Goal: Find contact information: Find contact information

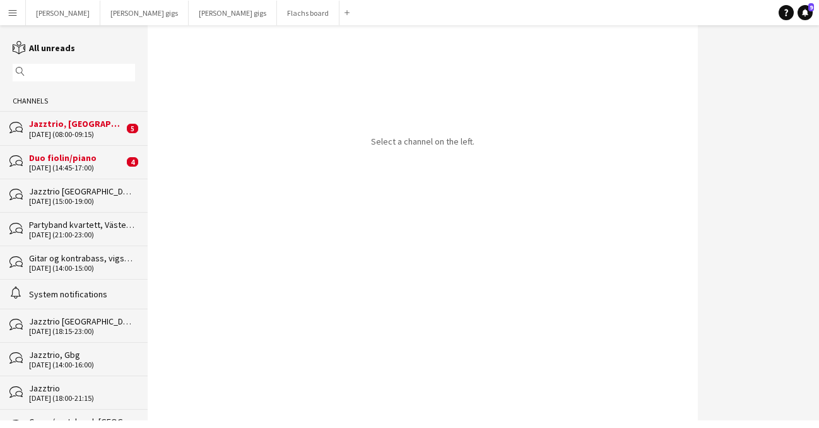
click at [91, 164] on div "[DATE] (14:45-17:00)" at bounding box center [76, 168] width 95 height 9
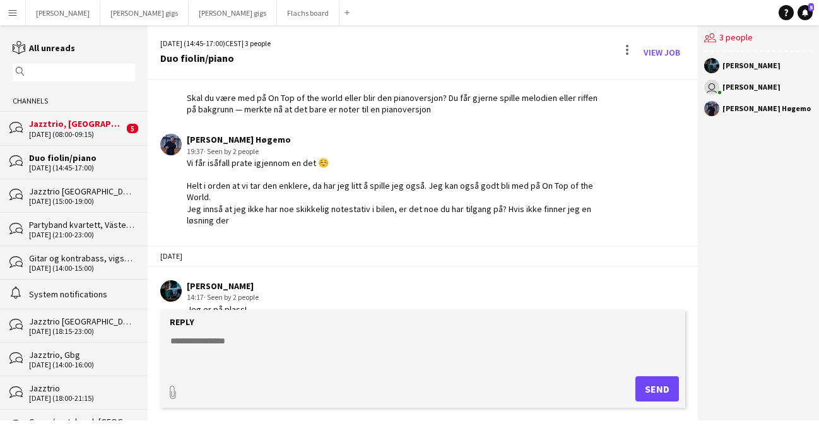
scroll to position [1538, 0]
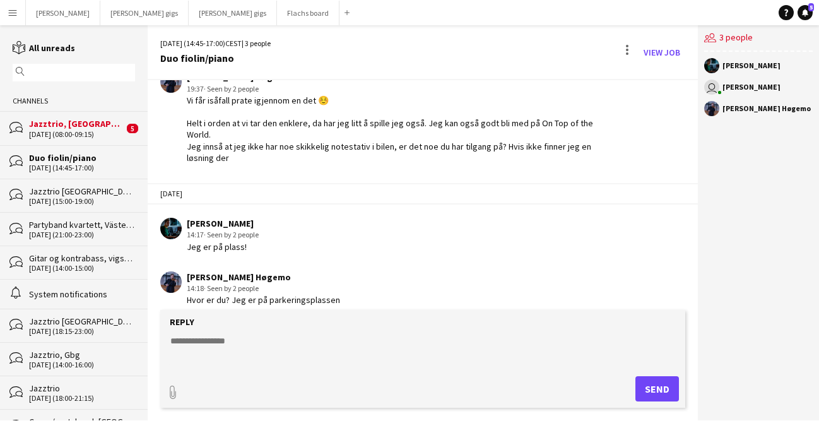
click at [73, 131] on div "[DATE] (08:00-09:15)" at bounding box center [76, 134] width 95 height 9
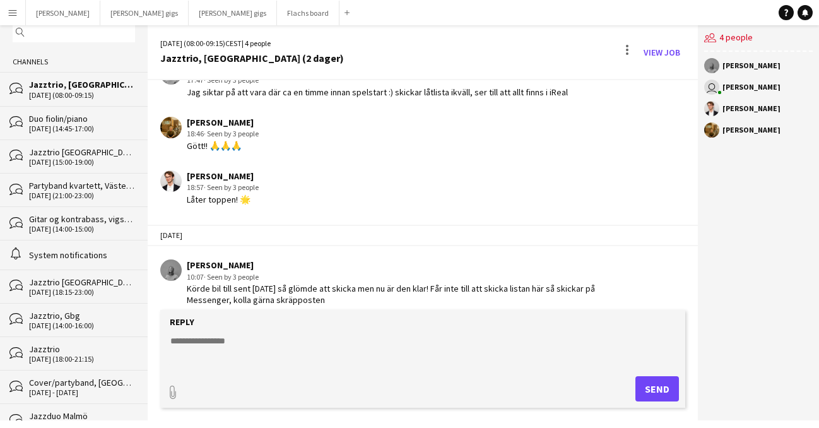
scroll to position [1307, 0]
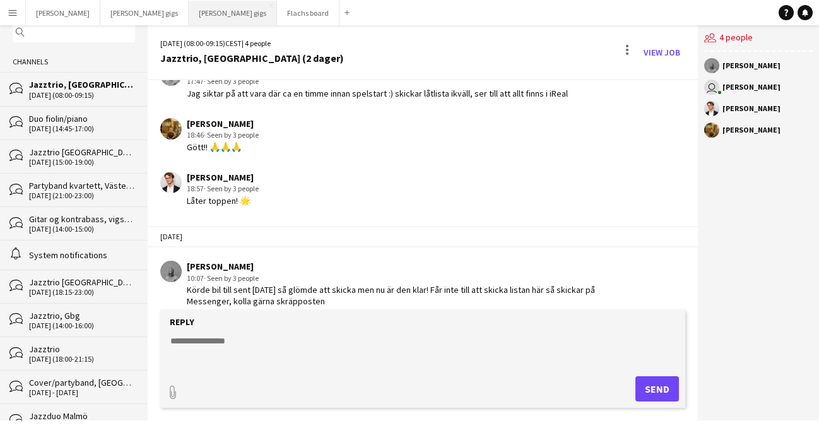
drag, startPoint x: 165, startPoint y: 11, endPoint x: 172, endPoint y: 14, distance: 7.4
click at [189, 11] on button "[PERSON_NAME] gigs Close" at bounding box center [233, 13] width 88 height 25
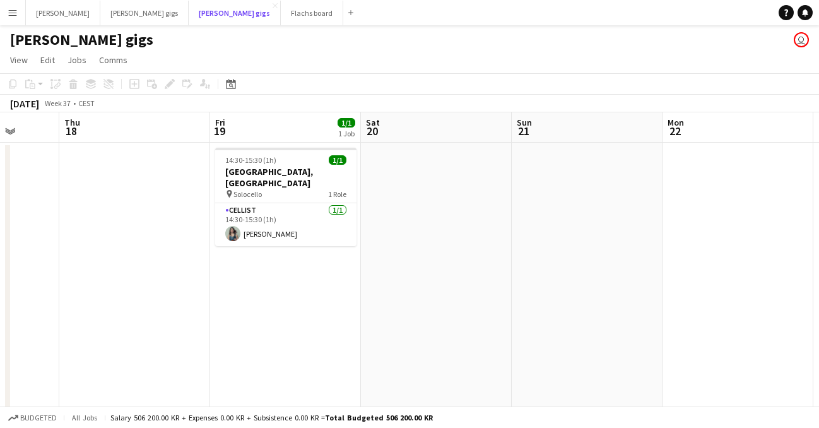
scroll to position [0, 578]
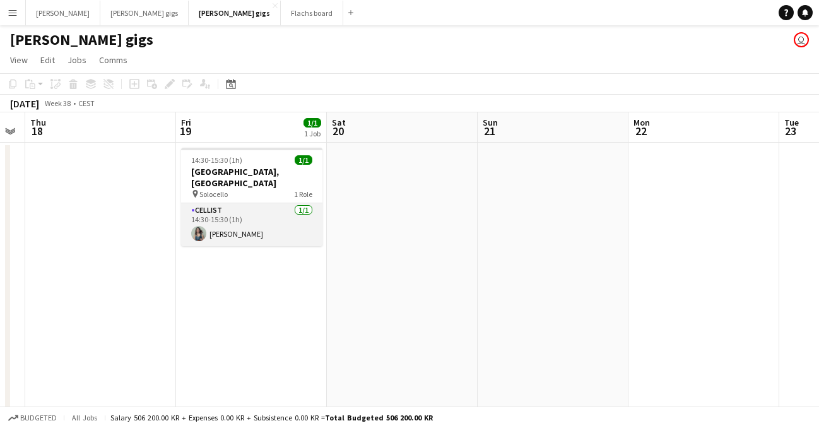
click at [251, 209] on app-card-role "Cellist [DATE] 14:30-15:30 (1h) [PERSON_NAME]" at bounding box center [251, 224] width 141 height 43
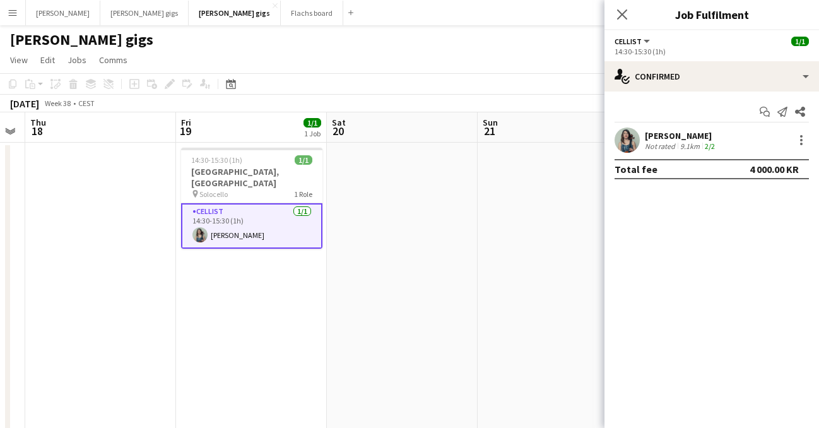
click at [620, 138] on app-user-avatar at bounding box center [627, 140] width 25 height 25
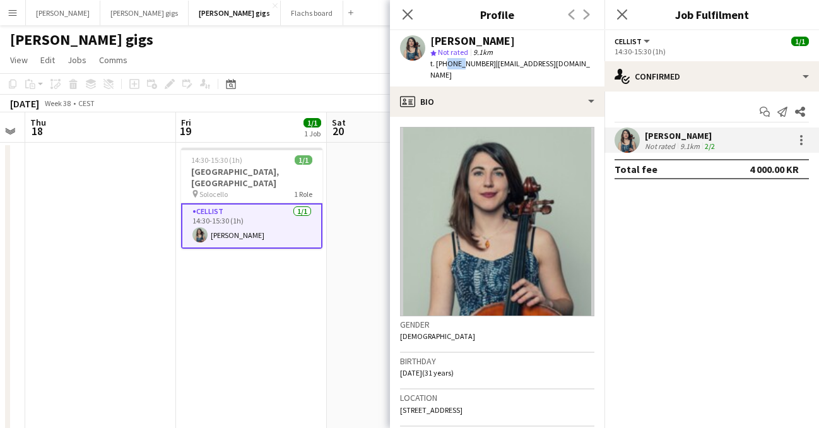
drag, startPoint x: 442, startPoint y: 64, endPoint x: 460, endPoint y: 66, distance: 17.7
click at [460, 66] on span "t. [PHONE_NUMBER]" at bounding box center [464, 63] width 66 height 9
click at [470, 68] on span "t. [PHONE_NUMBER]" at bounding box center [464, 63] width 66 height 9
click at [477, 66] on div "t. [PHONE_NUMBER] | [EMAIL_ADDRESS][DOMAIN_NAME]" at bounding box center [513, 69] width 164 height 23
click at [477, 66] on span "t. [PHONE_NUMBER]" at bounding box center [464, 63] width 66 height 9
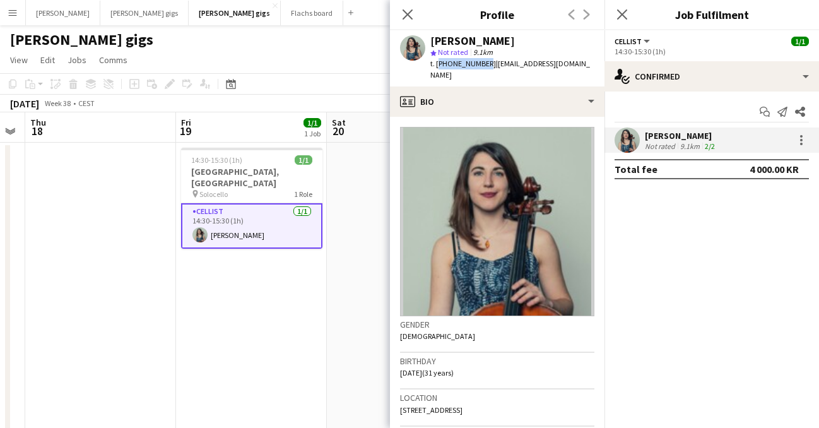
drag, startPoint x: 477, startPoint y: 65, endPoint x: 438, endPoint y: 68, distance: 39.3
click at [438, 68] on span "t. [PHONE_NUMBER]" at bounding box center [464, 63] width 66 height 9
copy span "[PHONE_NUMBER]"
drag, startPoint x: 451, startPoint y: 37, endPoint x: 509, endPoint y: 45, distance: 58.7
click at [471, 44] on div "[PERSON_NAME]" at bounding box center [473, 40] width 85 height 11
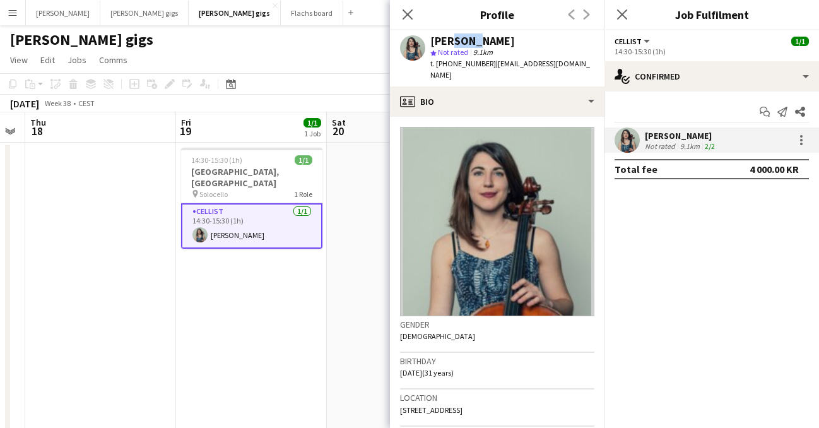
drag, startPoint x: 510, startPoint y: 42, endPoint x: 431, endPoint y: 42, distance: 78.9
click at [431, 42] on div "[PERSON_NAME]" at bounding box center [513, 40] width 164 height 11
copy div "[PERSON_NAME]"
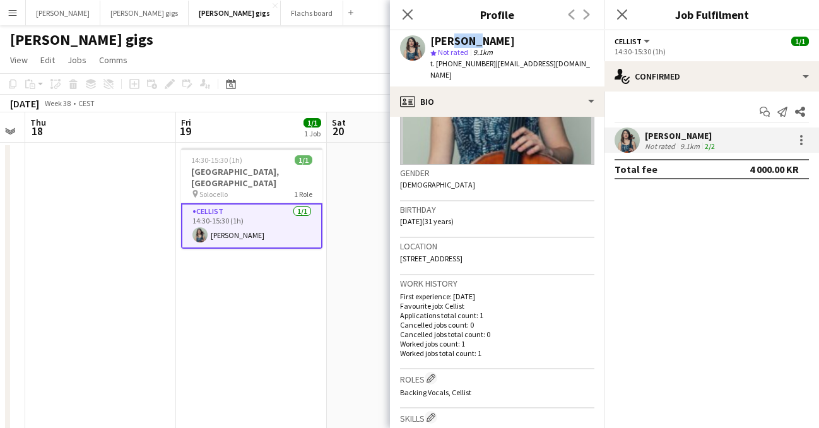
scroll to position [153, 0]
click at [622, 20] on icon "Close pop-in" at bounding box center [622, 14] width 12 height 12
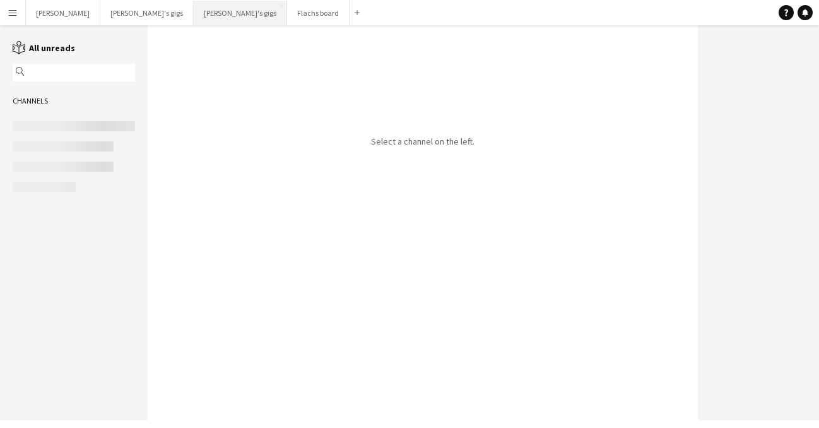
click at [194, 21] on button "[PERSON_NAME] gigs Close" at bounding box center [240, 13] width 93 height 25
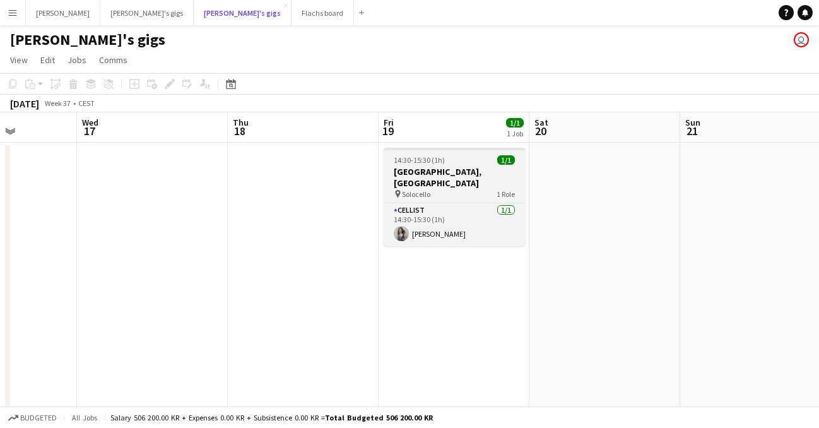
scroll to position [0, 525]
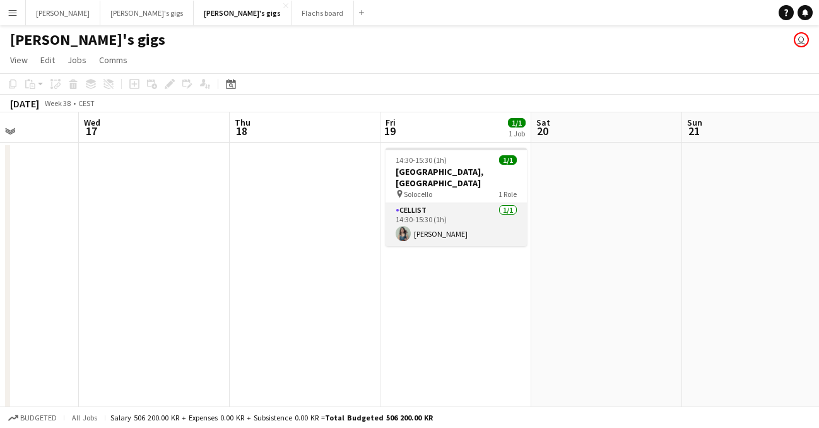
click at [462, 219] on app-card-role "Cellist [DATE] 14:30-15:30 (1h) [PERSON_NAME]" at bounding box center [456, 224] width 141 height 43
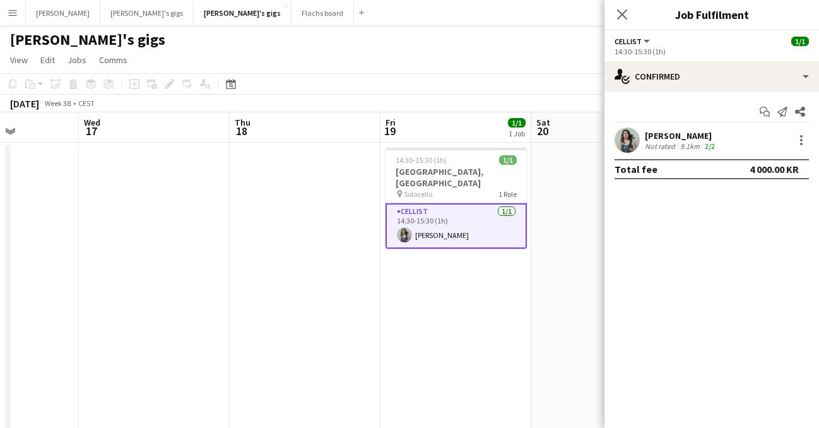
drag, startPoint x: 703, startPoint y: 133, endPoint x: 670, endPoint y: 133, distance: 32.8
click at [670, 133] on div "[PERSON_NAME]" at bounding box center [681, 135] width 73 height 11
click at [671, 133] on div "[PERSON_NAME]" at bounding box center [681, 135] width 73 height 11
click at [678, 133] on div "[PERSON_NAME]" at bounding box center [681, 135] width 73 height 11
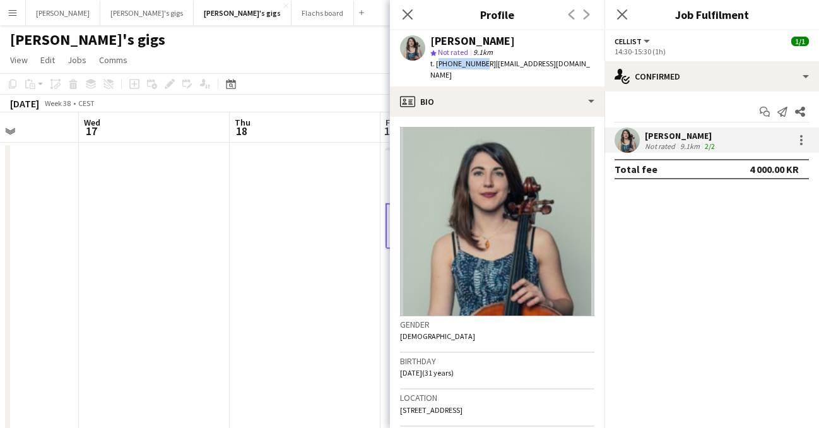
drag, startPoint x: 436, startPoint y: 66, endPoint x: 478, endPoint y: 68, distance: 41.7
click at [478, 68] on span "t. [PHONE_NUMBER]" at bounding box center [464, 63] width 66 height 9
copy span "[PHONE_NUMBER]"
click at [621, 18] on icon "Close pop-in" at bounding box center [622, 14] width 12 height 12
